Goal: Information Seeking & Learning: Learn about a topic

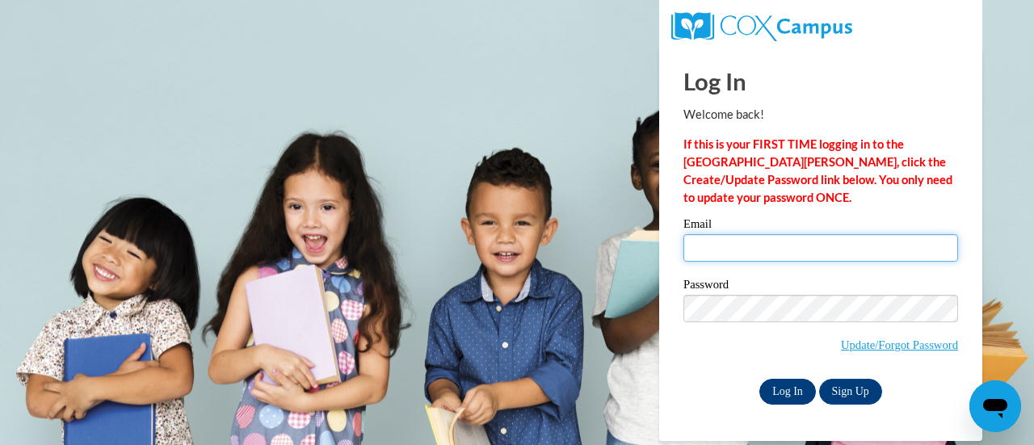
type input "sjohnson@kippatl.org"
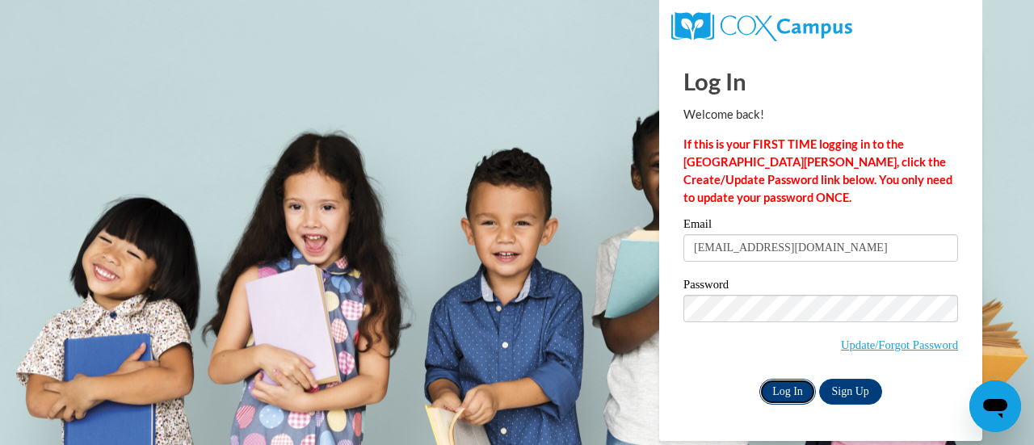
click at [802, 393] on input "Log In" at bounding box center [787, 392] width 57 height 26
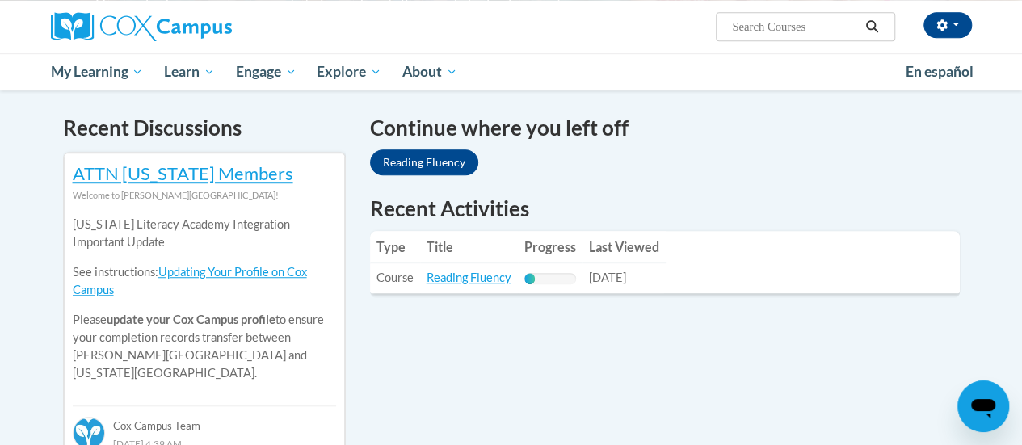
scroll to position [510, 0]
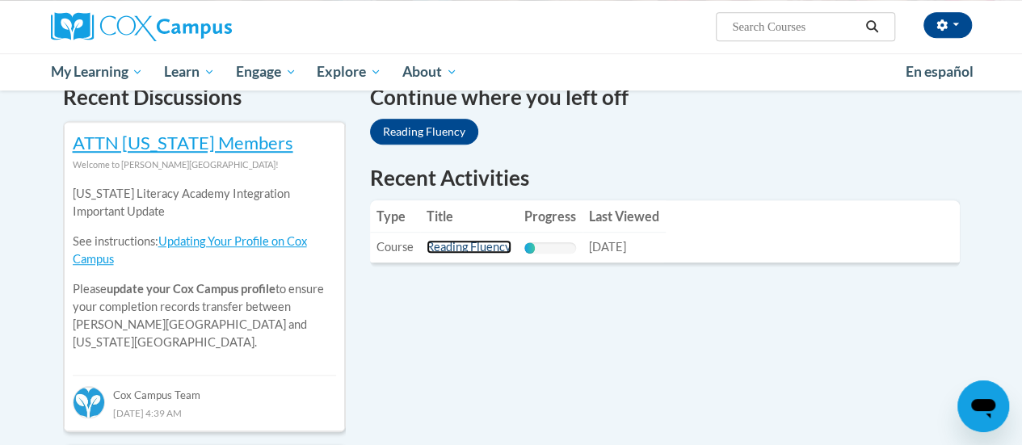
click at [464, 247] on link "Reading Fluency" at bounding box center [468, 247] width 85 height 14
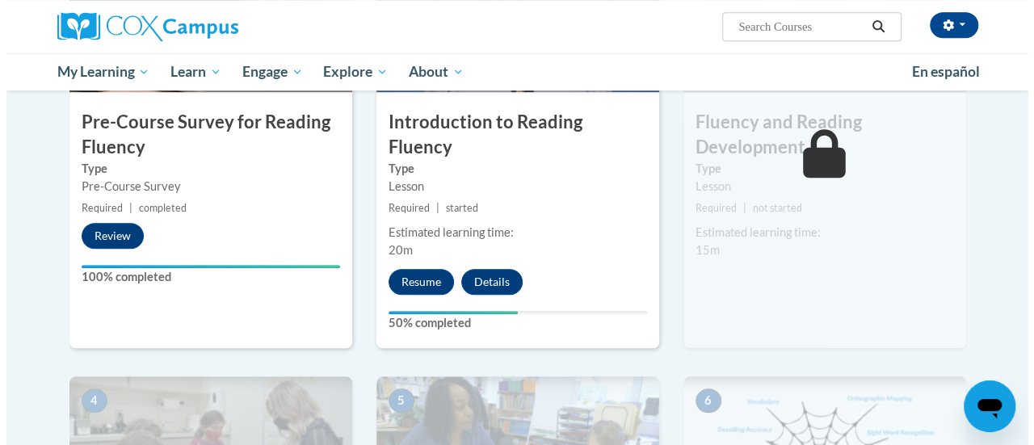
scroll to position [481, 0]
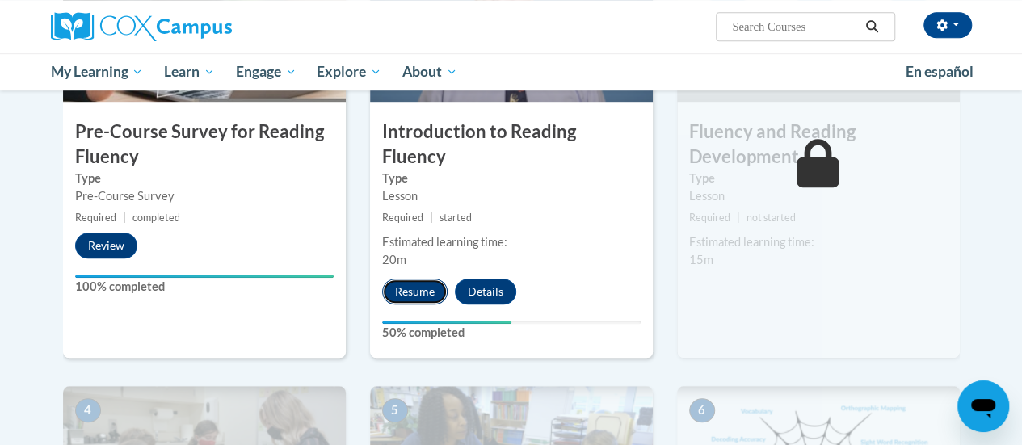
click at [411, 279] on button "Resume" at bounding box center [414, 292] width 65 height 26
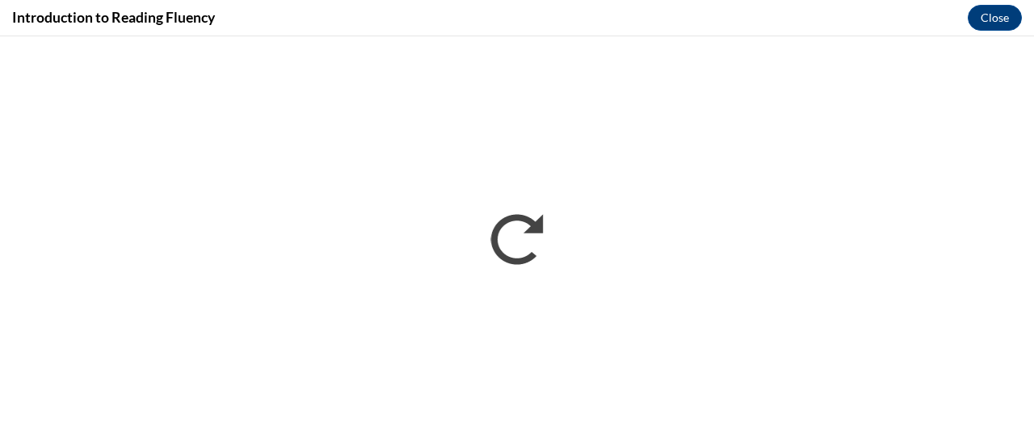
scroll to position [0, 0]
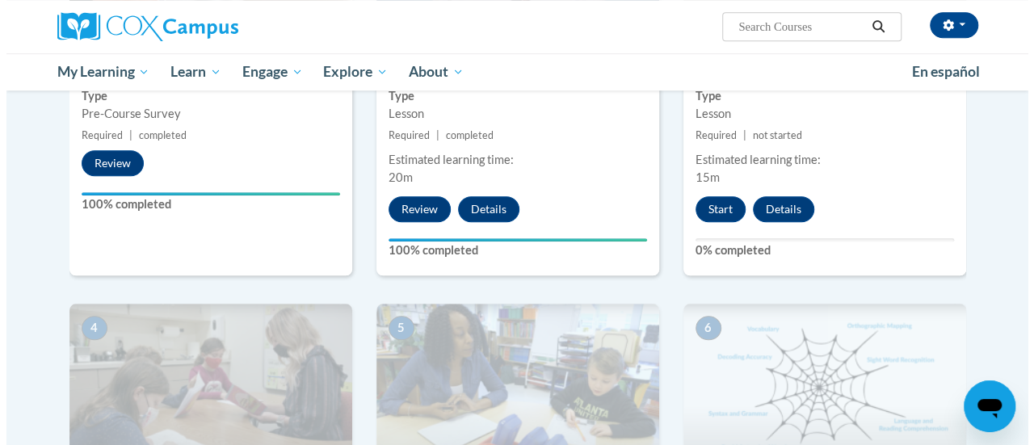
scroll to position [562, 0]
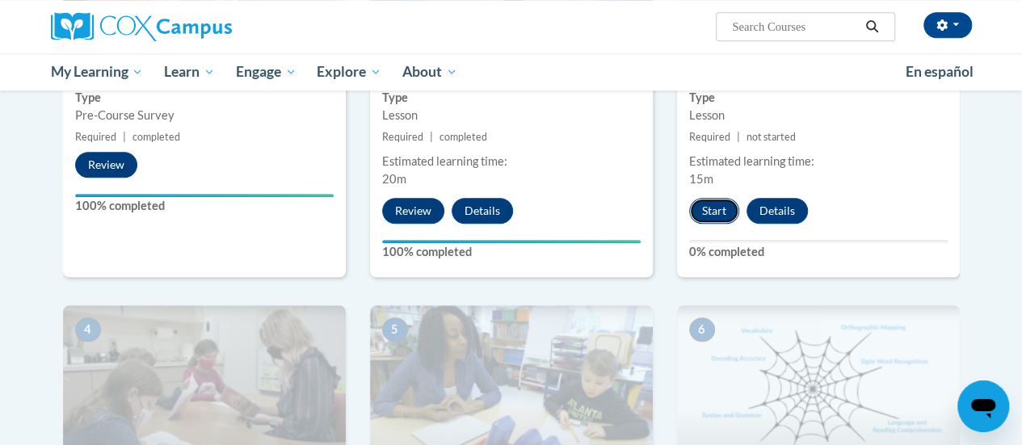
click at [707, 204] on button "Start" at bounding box center [714, 211] width 50 height 26
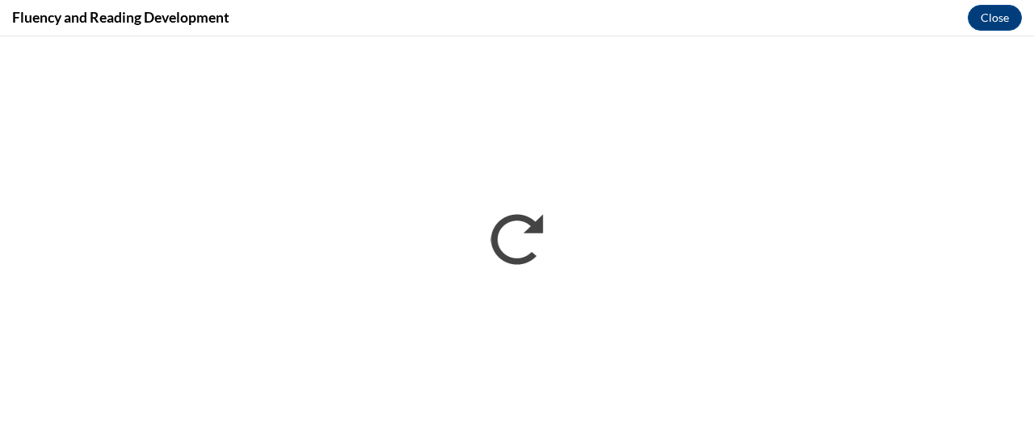
scroll to position [0, 0]
